Goal: Task Accomplishment & Management: Manage account settings

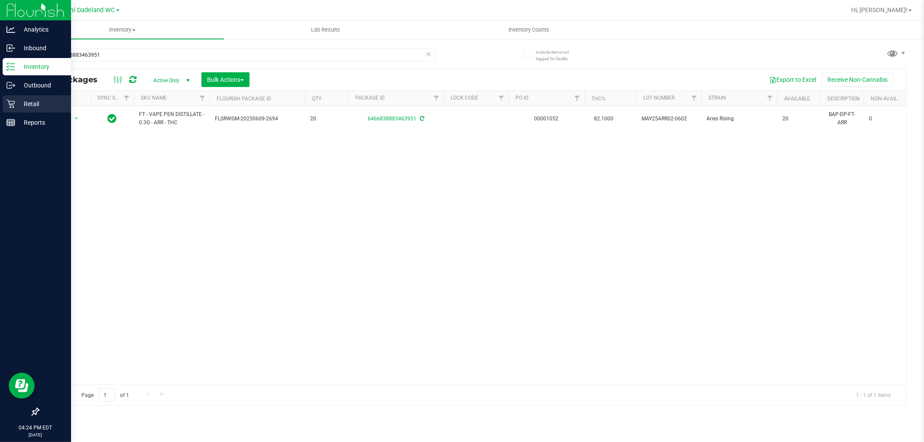
click at [3, 104] on div "Retail" at bounding box center [37, 103] width 68 height 17
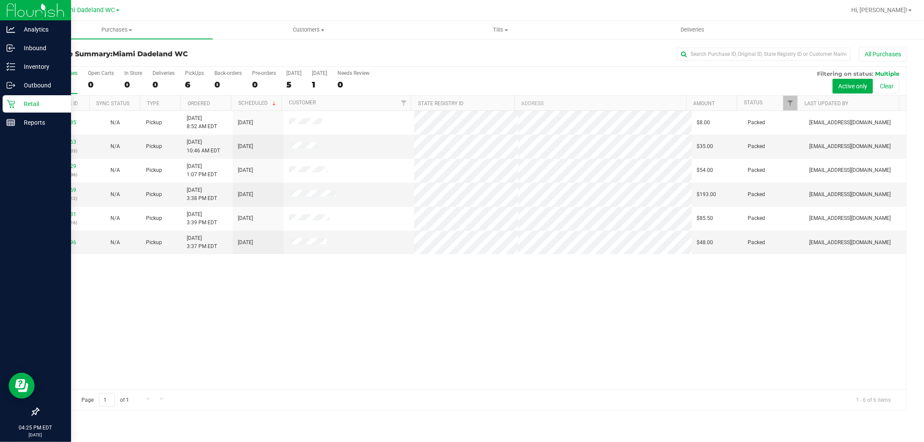
click at [418, 314] on div "11815185 N/A Pickup [DATE] 8:52 AM EDT 8/23/2025 $8.00 Packed [EMAIL_ADDRESS][D…" at bounding box center [472, 250] width 867 height 278
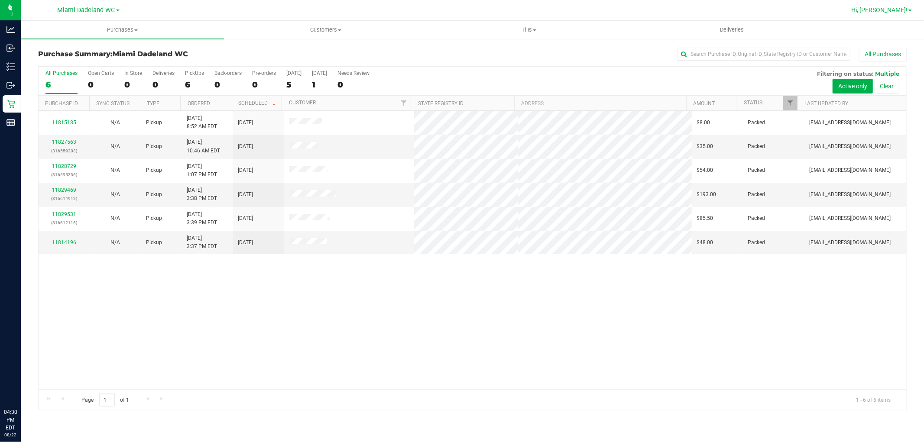
click at [891, 13] on link "Hi, [PERSON_NAME]!" at bounding box center [882, 10] width 68 height 9
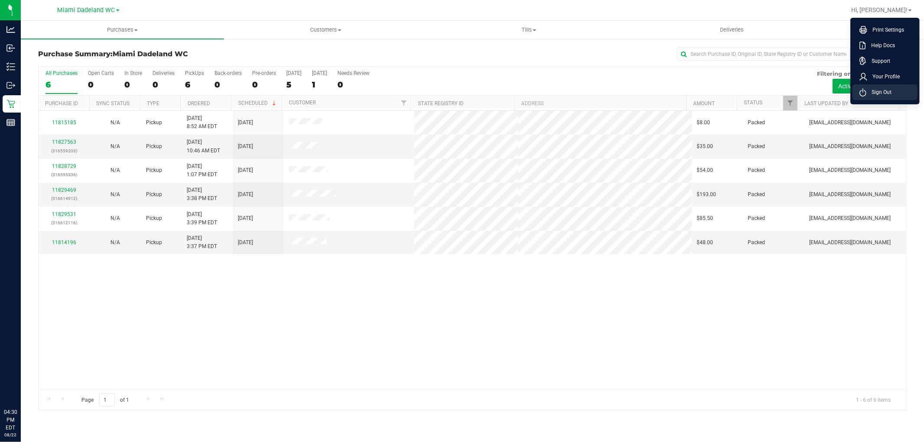
click at [893, 94] on li "Sign Out" at bounding box center [884, 92] width 65 height 16
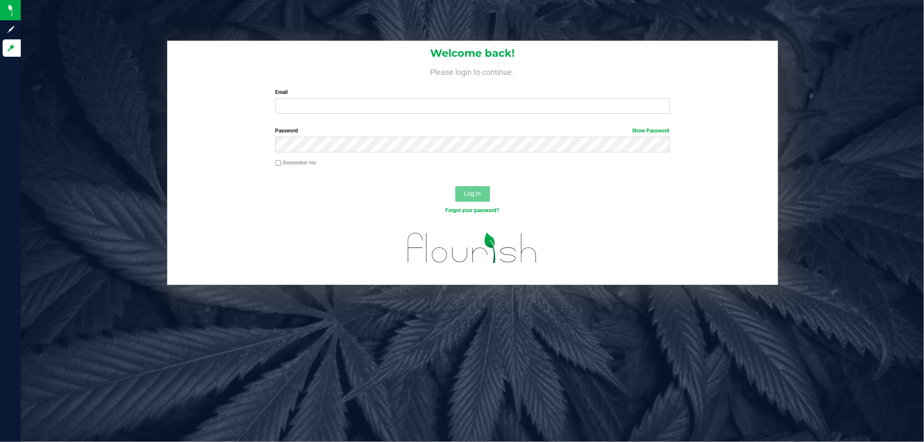
click at [597, 341] on div "Welcome back! Please login to continue. Email Required Please format your email…" at bounding box center [472, 221] width 903 height 442
